Goal: Information Seeking & Learning: Check status

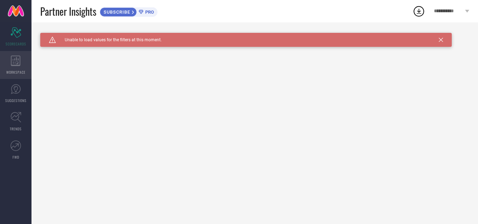
click at [16, 67] on div "WORKSPACE" at bounding box center [16, 65] width 32 height 28
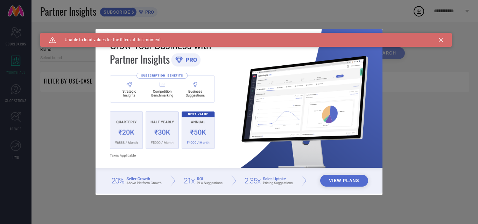
type input "1 STOP FASHION"
type input "All"
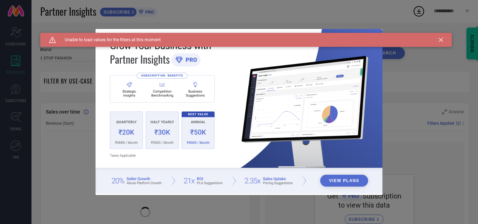
click at [441, 41] on icon at bounding box center [441, 40] width 4 height 4
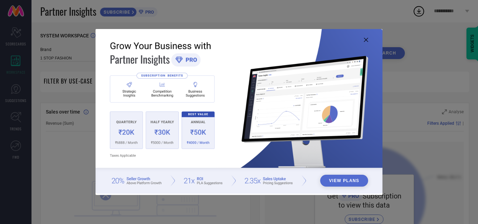
click at [368, 41] on img at bounding box center [239, 111] width 287 height 165
click at [363, 41] on img at bounding box center [239, 111] width 287 height 165
click at [365, 41] on icon at bounding box center [366, 40] width 4 height 4
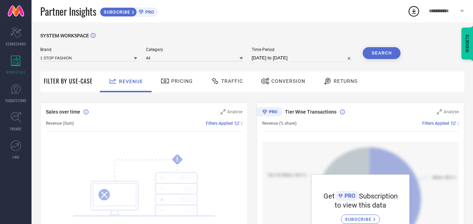
click at [177, 78] on span "Pricing" at bounding box center [182, 81] width 22 height 6
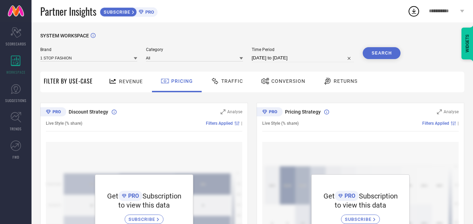
click at [228, 84] on span "Traffic" at bounding box center [232, 81] width 22 height 6
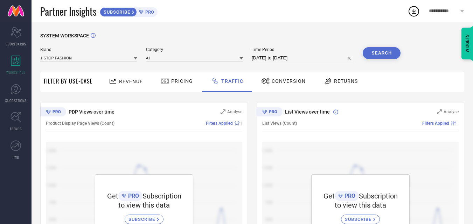
click at [136, 79] on span "Revenue" at bounding box center [131, 82] width 24 height 6
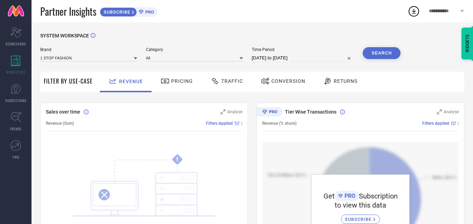
click at [283, 81] on span "Conversion" at bounding box center [288, 81] width 34 height 6
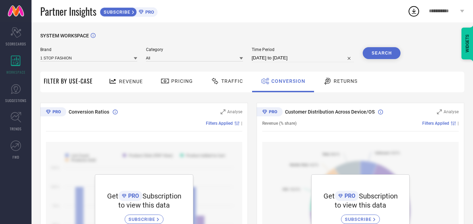
click at [345, 81] on span "Returns" at bounding box center [346, 81] width 24 height 6
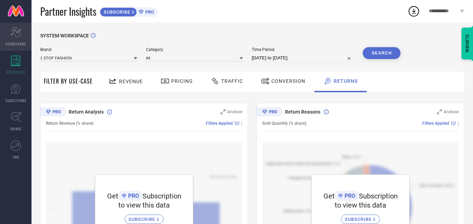
click at [16, 33] on icon "Scorecard" at bounding box center [16, 32] width 11 height 11
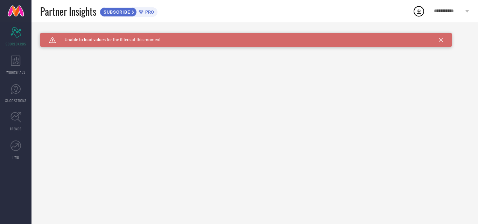
click at [128, 15] on div "SUBSCRIBE" at bounding box center [118, 11] width 37 height 9
click at [11, 111] on link "TRENDS" at bounding box center [16, 122] width 32 height 28
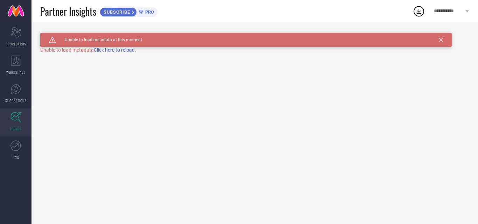
click at [109, 48] on span "Click here to reload." at bounding box center [115, 50] width 42 height 6
click at [447, 40] on div "Caution Created with Sketch. Unable to load metadata at this moment" at bounding box center [246, 40] width 412 height 14
click at [442, 40] on icon at bounding box center [441, 40] width 4 height 4
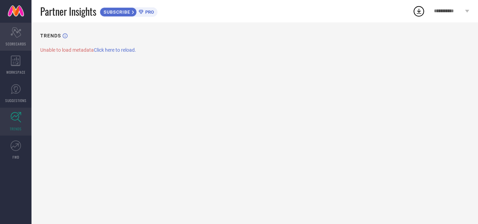
click at [21, 27] on icon "Scorecard" at bounding box center [16, 32] width 11 height 11
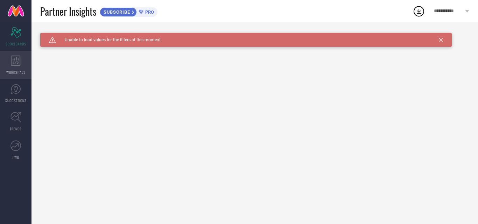
click at [1, 55] on div "WORKSPACE" at bounding box center [16, 65] width 32 height 28
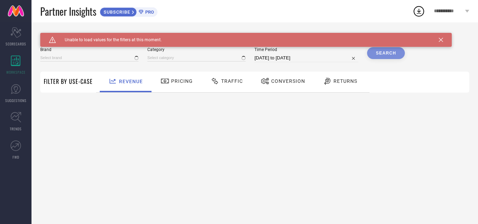
type input "1 STOP FASHION"
type input "All"
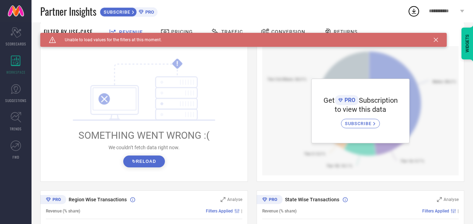
scroll to position [39, 0]
